Goal: Transaction & Acquisition: Purchase product/service

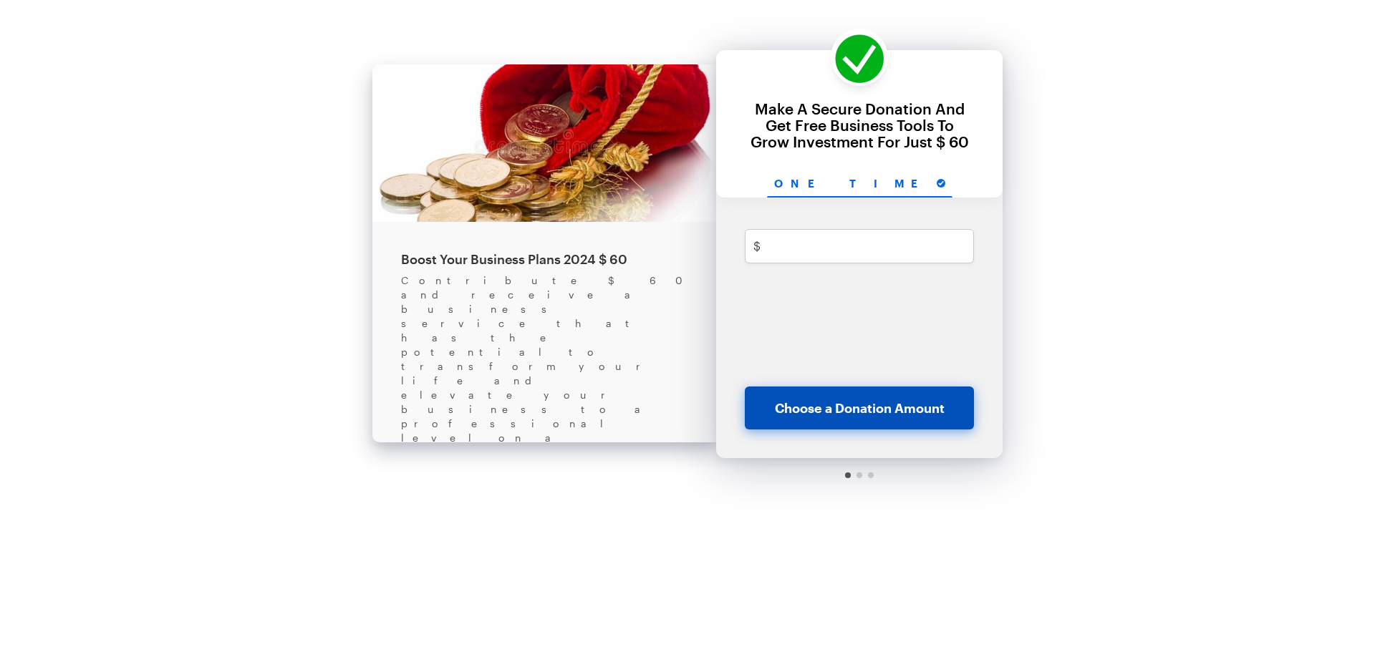
click at [944, 413] on button "Choose a Donation Amount" at bounding box center [859, 408] width 229 height 43
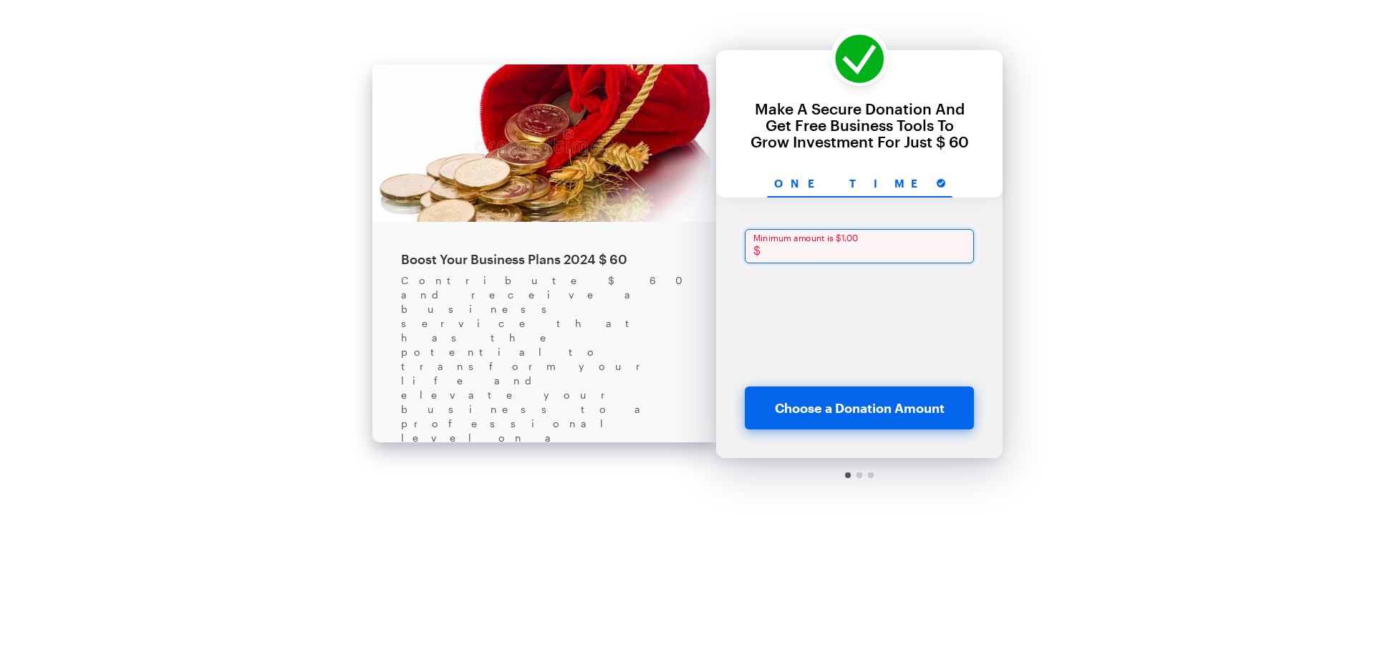
click at [856, 253] on input "text" at bounding box center [870, 246] width 208 height 34
type input "2"
checkbox input "true"
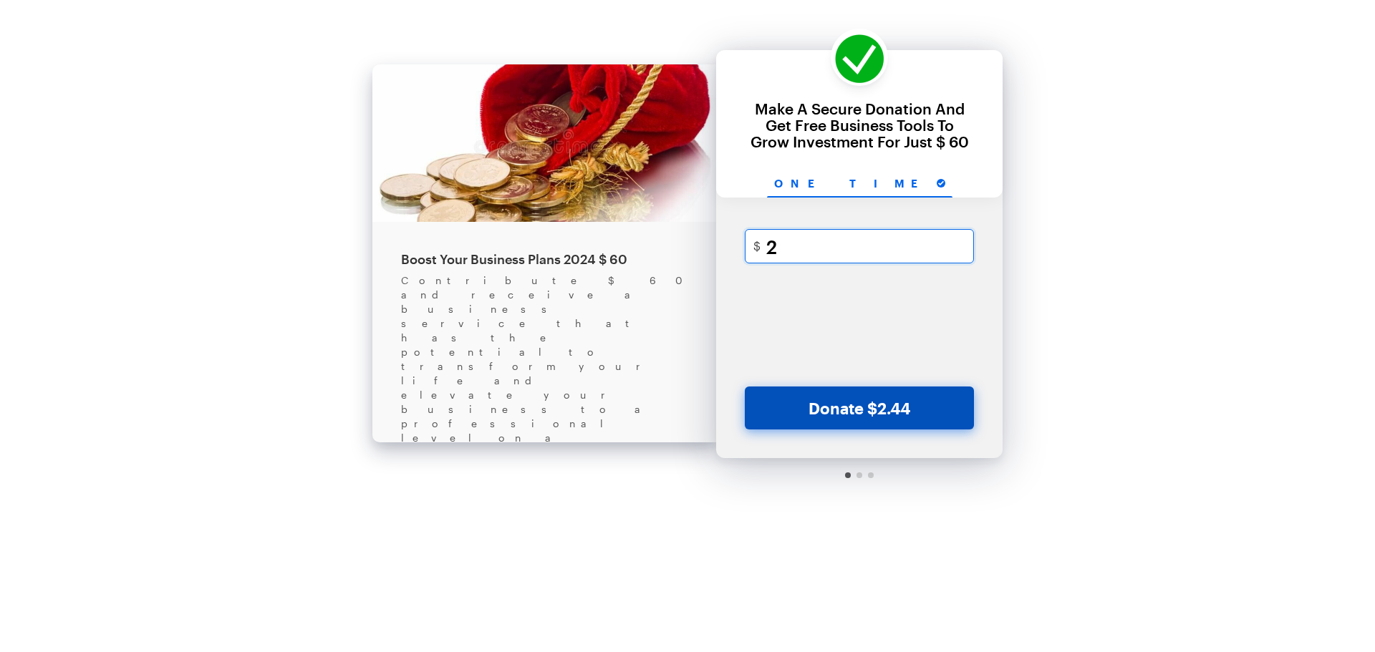
type input "2"
click at [859, 388] on button "Donate $2.44" at bounding box center [859, 408] width 229 height 43
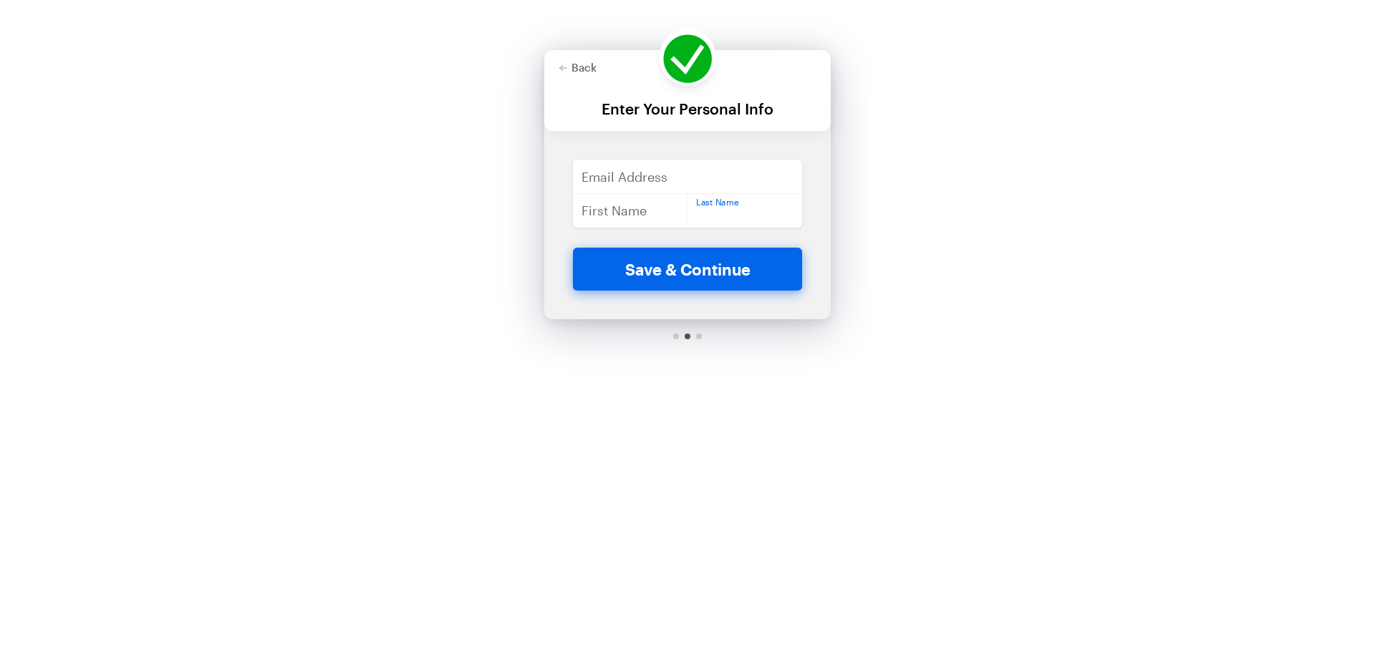
click at [699, 198] on input "text" at bounding box center [744, 210] width 115 height 34
click at [684, 180] on input "email" at bounding box center [687, 177] width 229 height 34
type input "[EMAIL_ADDRESS][DOMAIN_NAME]"
type input "bang"
type input "arang"
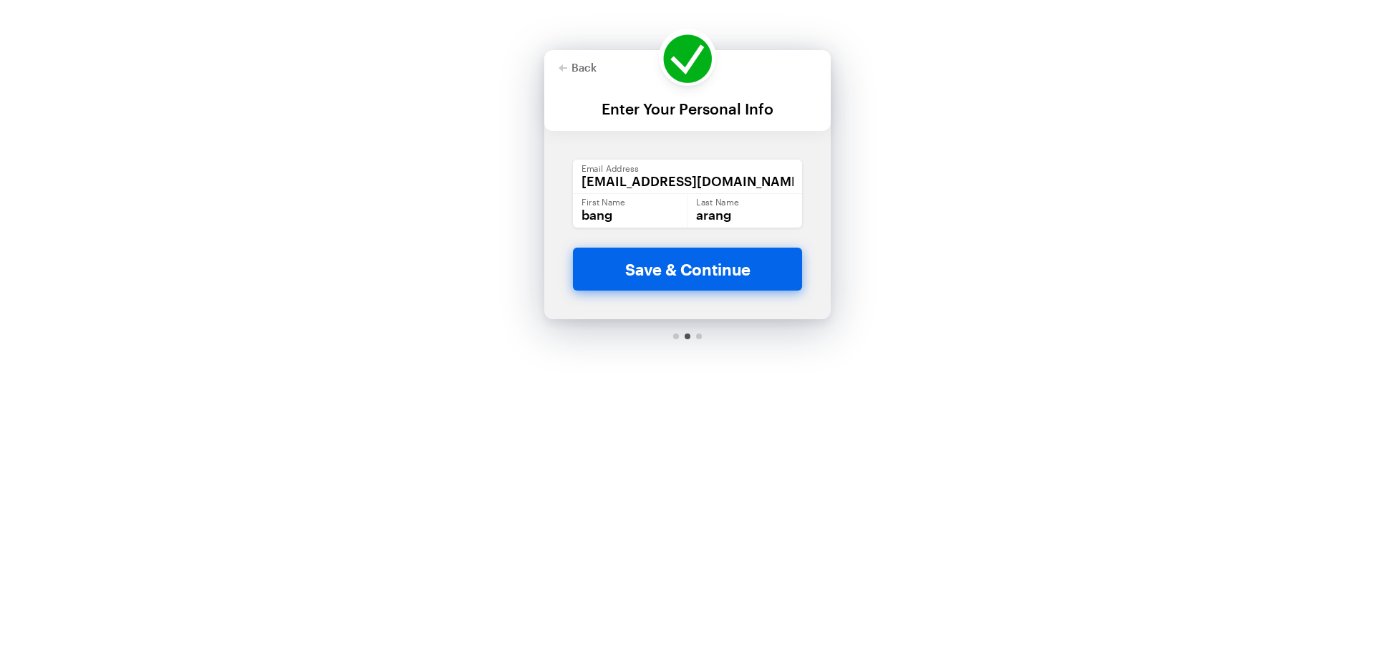
click at [573, 248] on button "Save & Continue" at bounding box center [687, 269] width 229 height 43
checkbox input "true"
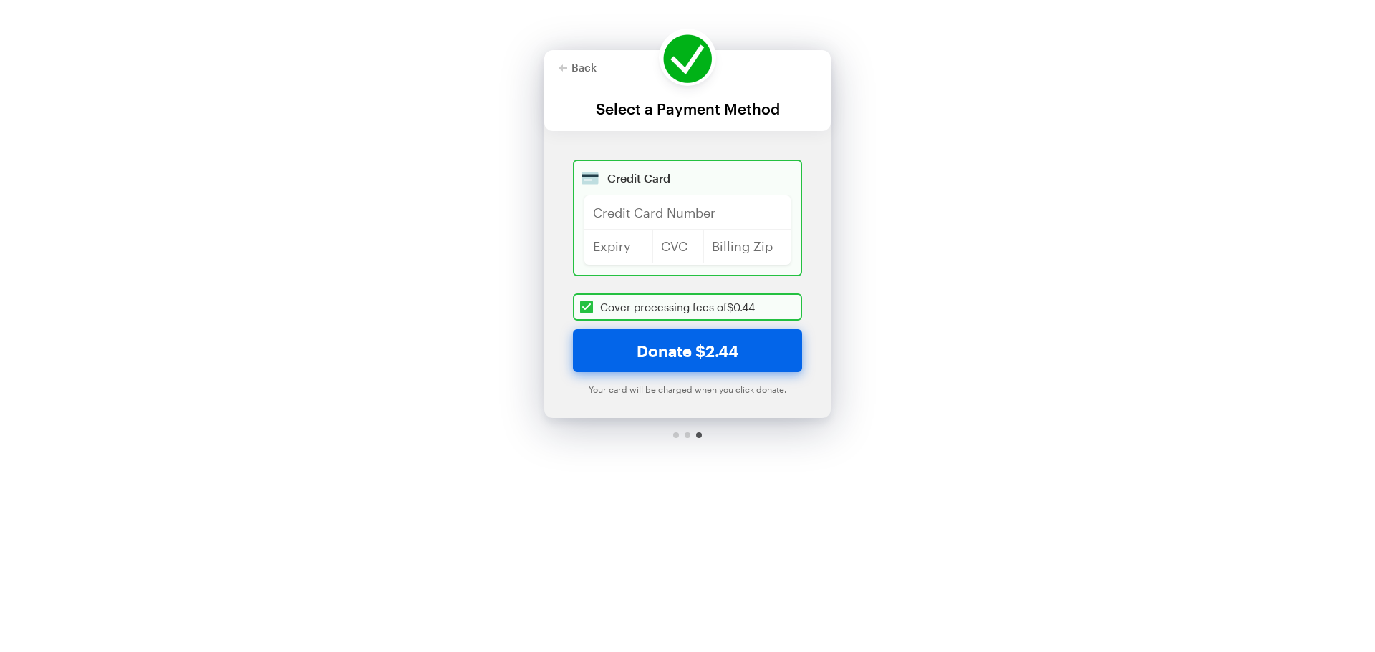
click at [729, 452] on div at bounding box center [687, 435] width 286 height 34
click at [573, 57] on div at bounding box center [687, 90] width 286 height 81
click at [571, 67] on button "Back" at bounding box center [577, 67] width 38 height 11
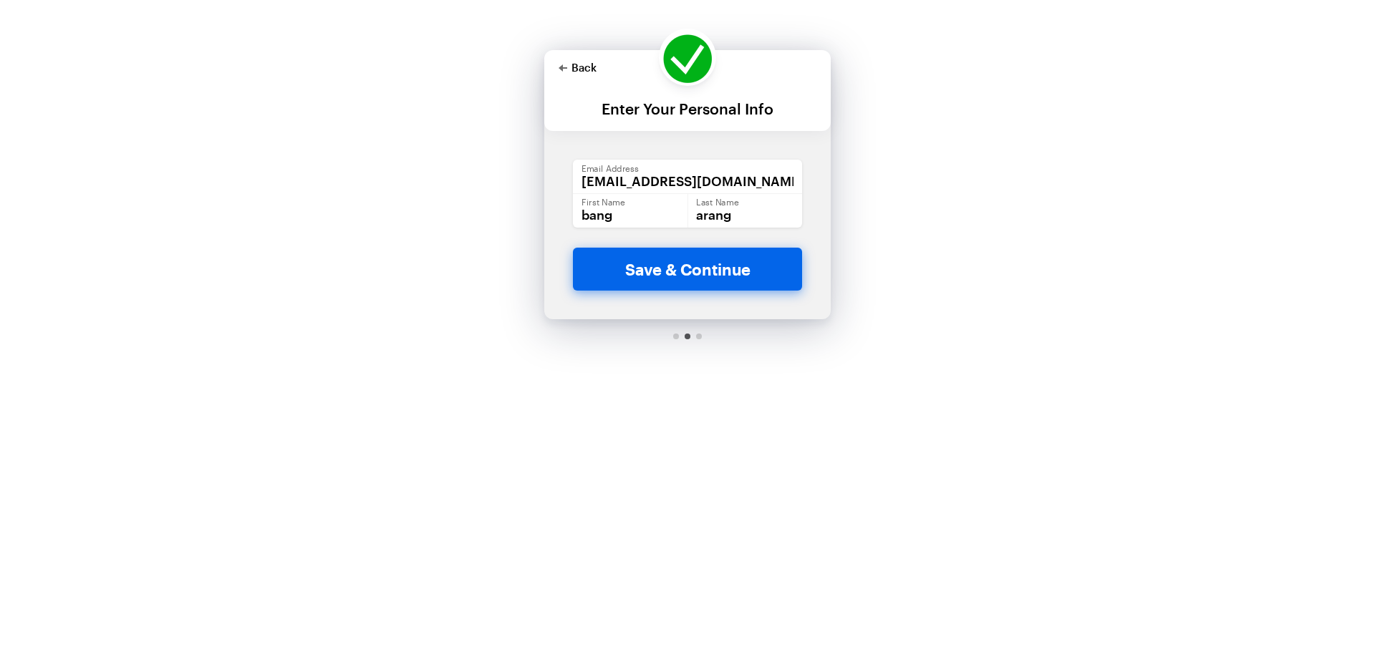
click at [571, 67] on button "Back" at bounding box center [577, 67] width 38 height 11
checkbox input "true"
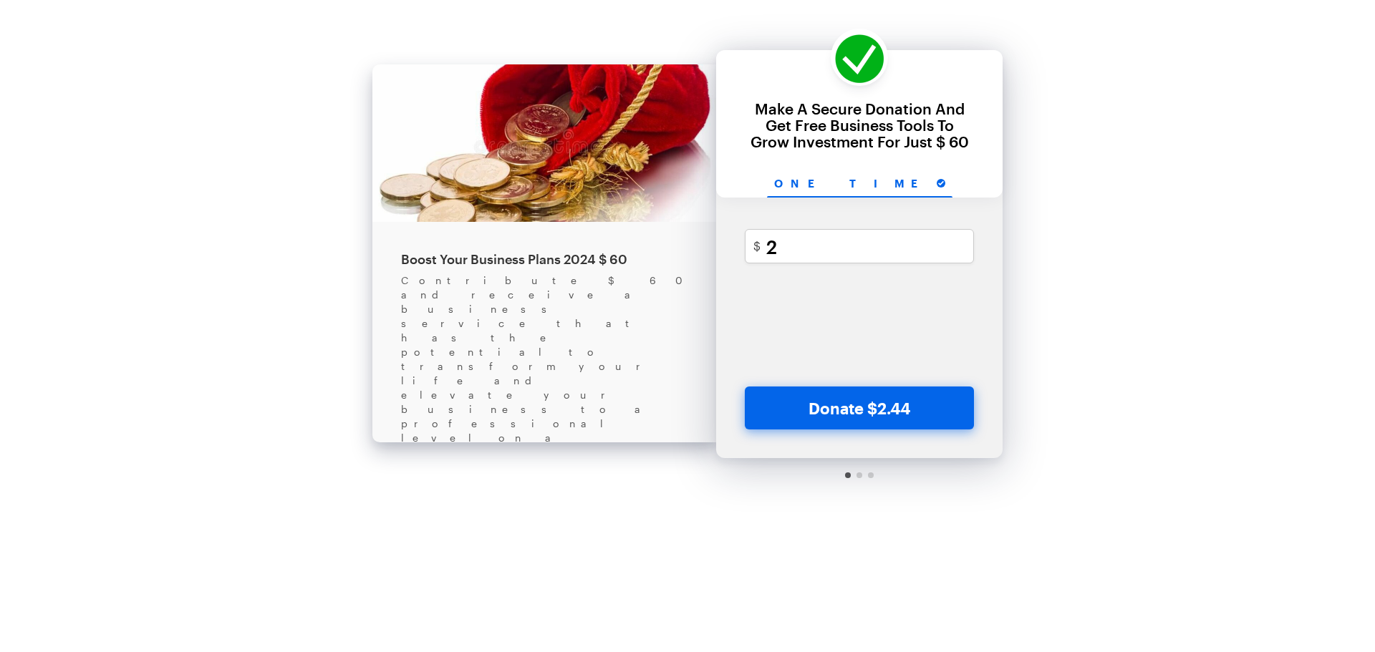
click at [577, 291] on div "Contribute $ 60 and receive a business service that has the potential to transf…" at bounding box center [544, 473] width 286 height 401
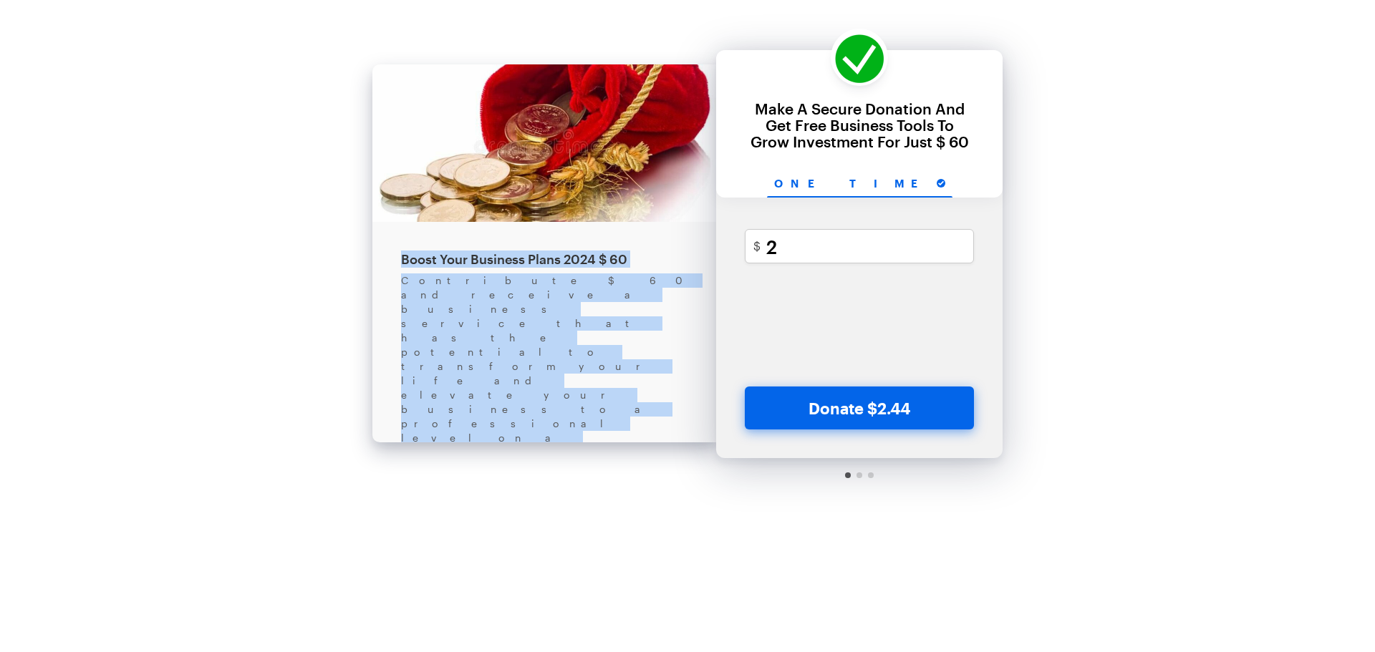
drag, startPoint x: 682, startPoint y: 359, endPoint x: 397, endPoint y: 263, distance: 301.3
click at [397, 263] on div "Boost Your Business Plans 2024 $ 60 Contribute $ 60 and receive a business serv…" at bounding box center [544, 383] width 344 height 639
